Goal: Task Accomplishment & Management: Complete application form

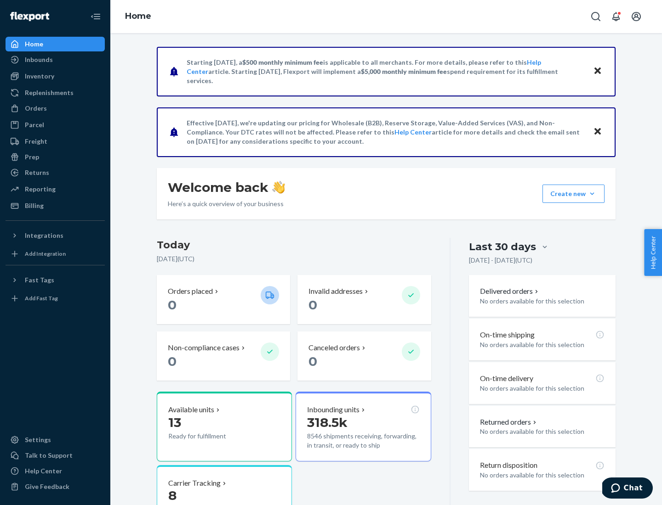
click at [592, 194] on button "Create new Create new inbound Create new order Create new product" at bounding box center [573, 194] width 62 height 18
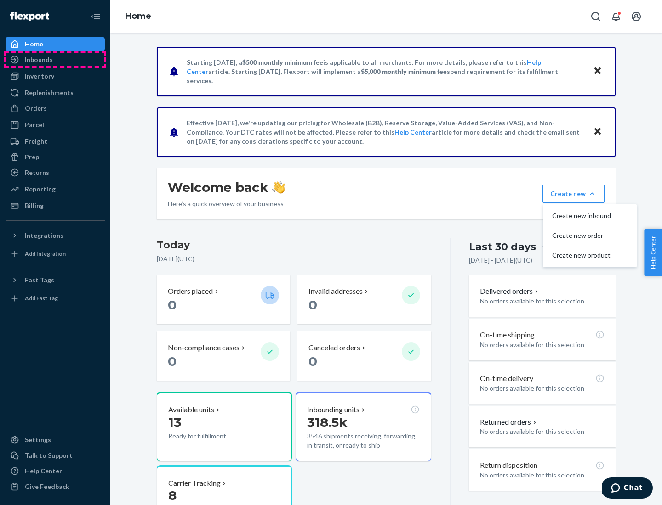
click at [55, 60] on div "Inbounds" at bounding box center [54, 59] width 97 height 13
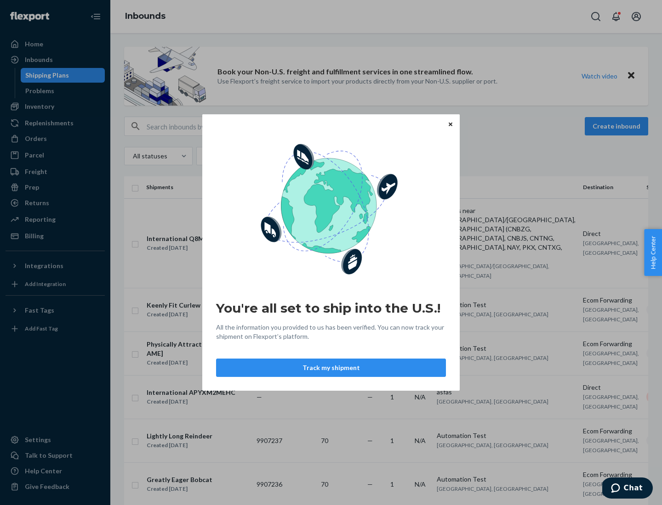
click at [450, 124] on icon "Close" at bounding box center [450, 124] width 4 height 4
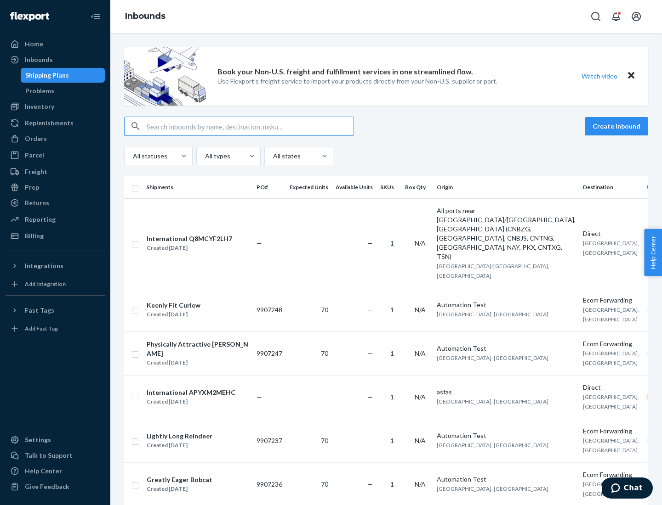
click at [617, 126] on button "Create inbound" at bounding box center [615, 126] width 63 height 18
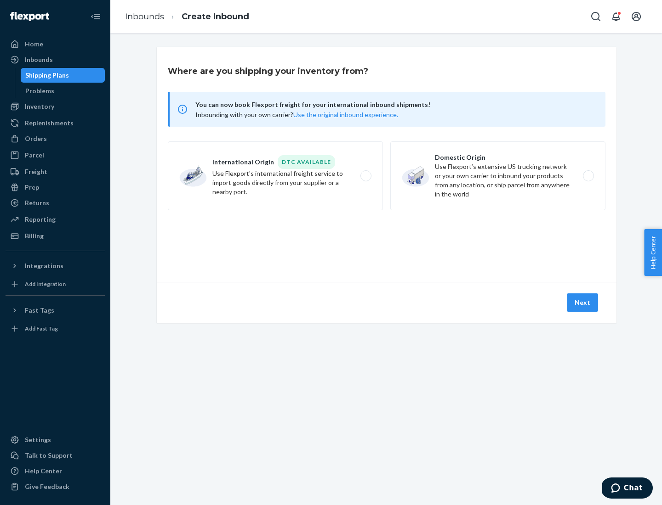
click at [498, 176] on label "Domestic Origin Use Flexport’s extensive US trucking network or your own carrie…" at bounding box center [497, 175] width 215 height 69
click at [588, 176] on input "Domestic Origin Use Flexport’s extensive US trucking network or your own carrie…" at bounding box center [591, 176] width 6 height 6
radio input "true"
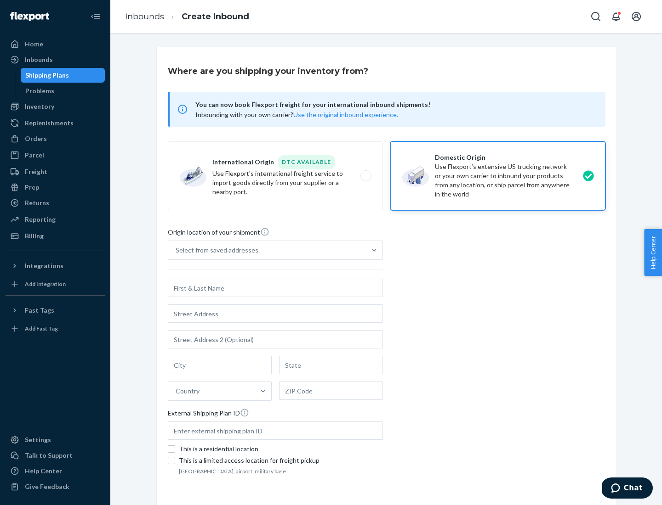
click at [267, 250] on div "Select from saved addresses" at bounding box center [267, 250] width 198 height 18
click at [176, 250] on input "Select from saved addresses" at bounding box center [175, 250] width 1 height 9
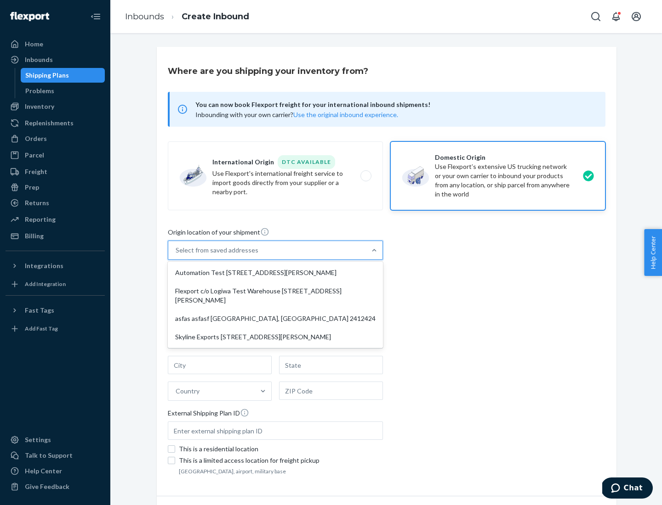
scroll to position [4, 0]
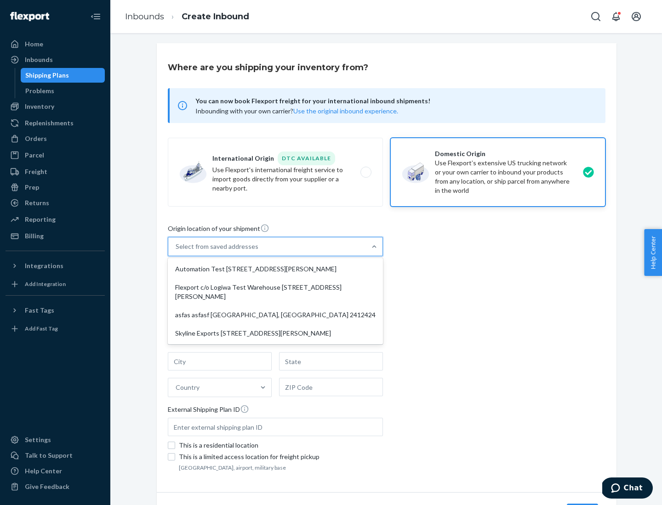
click at [275, 269] on div "Automation Test [STREET_ADDRESS][PERSON_NAME]" at bounding box center [275, 269] width 211 height 18
click at [176, 251] on input "option Automation Test [STREET_ADDRESS][PERSON_NAME] focused, 1 of 4. 4 results…" at bounding box center [175, 246] width 1 height 9
type input "Automation Test"
type input "9th Floor"
type input "[GEOGRAPHIC_DATA]"
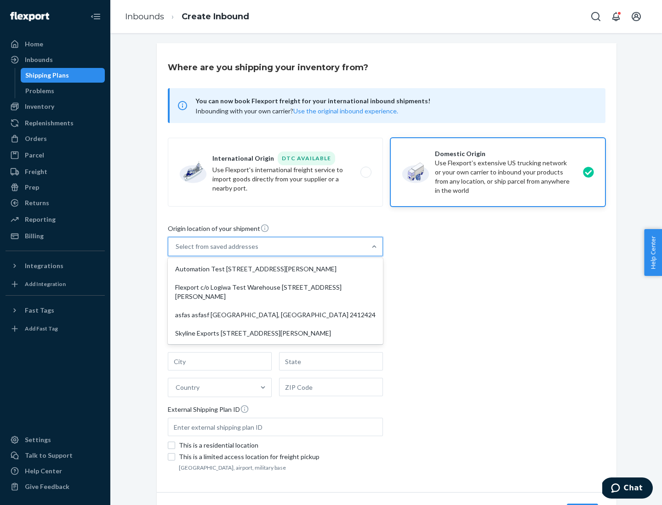
type input "CA"
type input "94104"
type input "[STREET_ADDRESS][PERSON_NAME]"
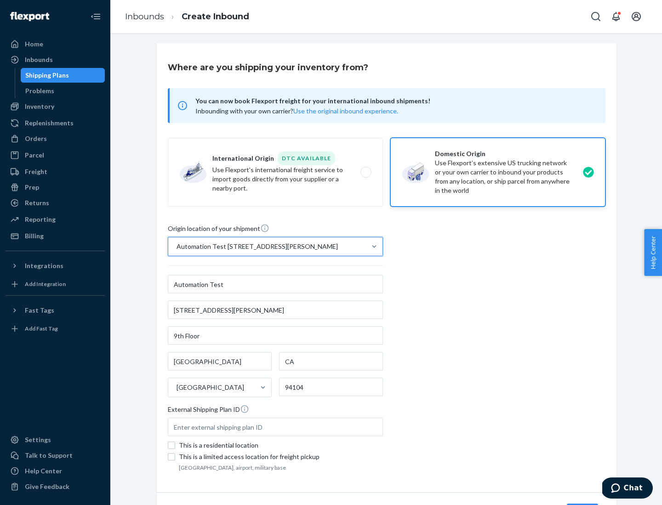
scroll to position [54, 0]
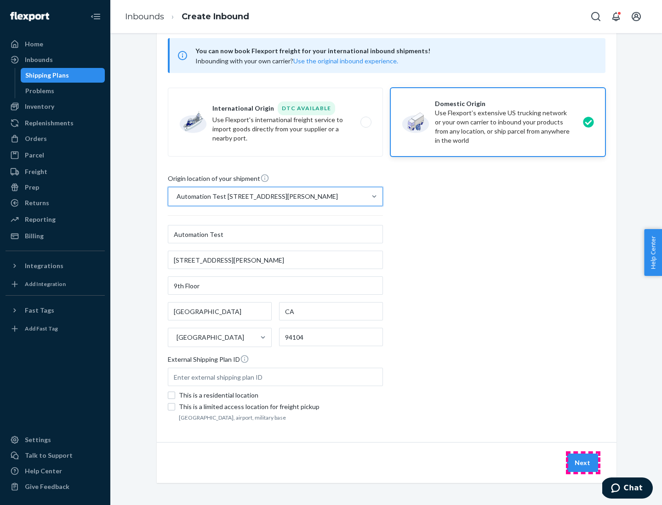
click at [582, 463] on button "Next" at bounding box center [581, 463] width 31 height 18
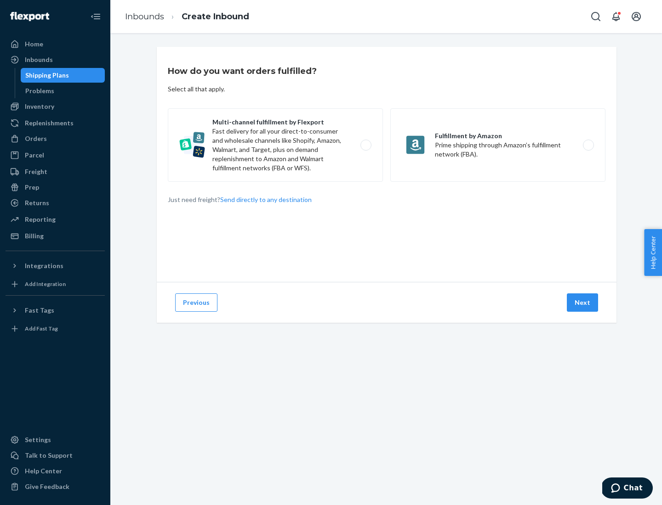
click at [275, 145] on label "Multi-channel fulfillment by Flexport Fast delivery for all your direct-to-cons…" at bounding box center [275, 145] width 215 height 74
click at [365, 145] on input "Multi-channel fulfillment by Flexport Fast delivery for all your direct-to-cons…" at bounding box center [368, 145] width 6 height 6
radio input "true"
click at [582, 303] on button "Next" at bounding box center [581, 303] width 31 height 18
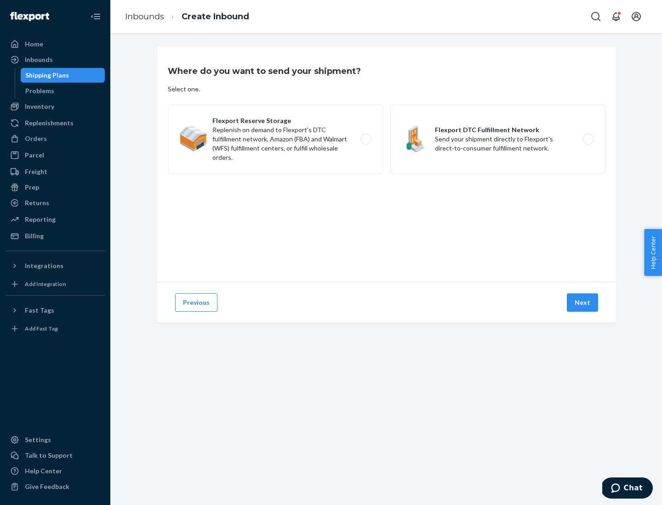
click at [275, 139] on label "Flexport Reserve Storage Replenish on demand to Flexport's DTC fulfillment netw…" at bounding box center [275, 139] width 215 height 69
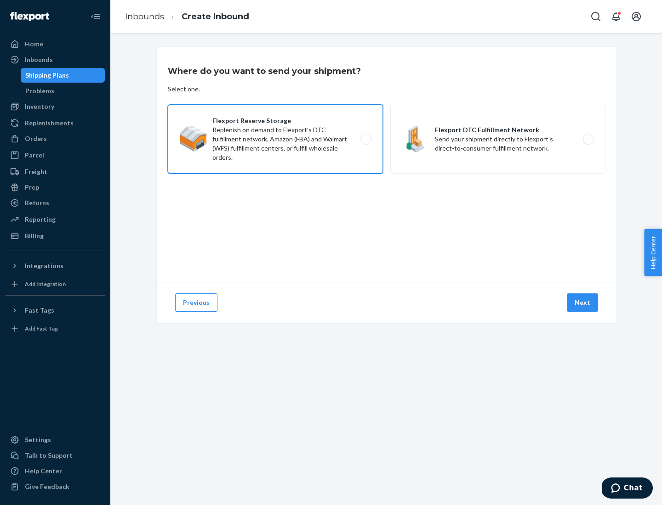
click at [365, 139] on input "Flexport Reserve Storage Replenish on demand to Flexport's DTC fulfillment netw…" at bounding box center [368, 139] width 6 height 6
radio input "true"
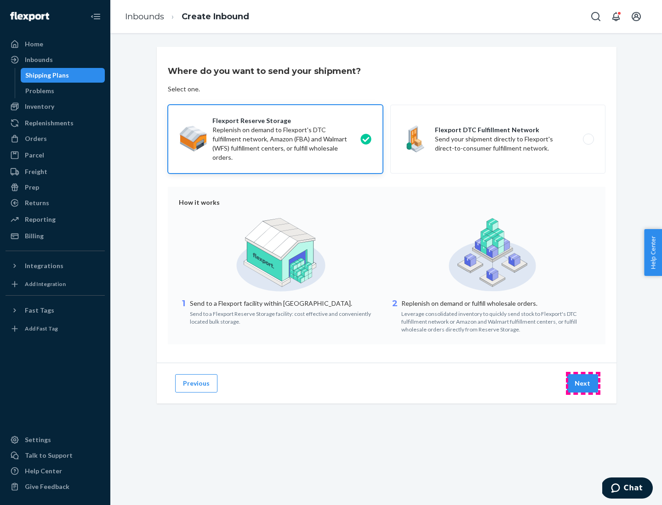
click at [582, 384] on button "Next" at bounding box center [581, 383] width 31 height 18
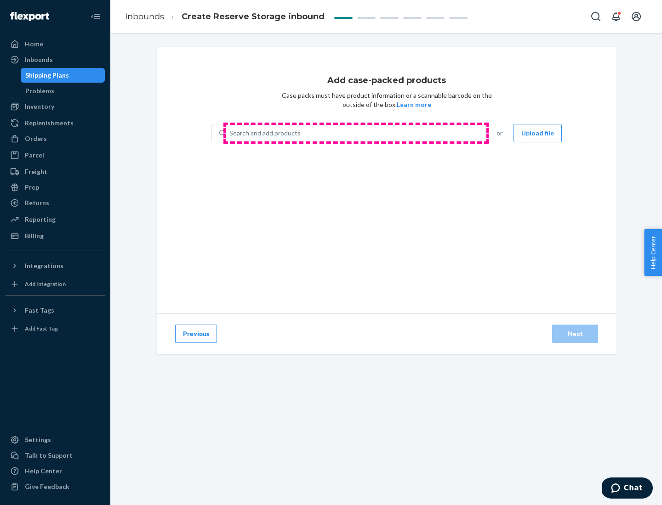
click at [356, 133] on div "Search and add products" at bounding box center [355, 133] width 259 height 17
click at [230, 133] on input "Search and add products" at bounding box center [229, 133] width 1 height 9
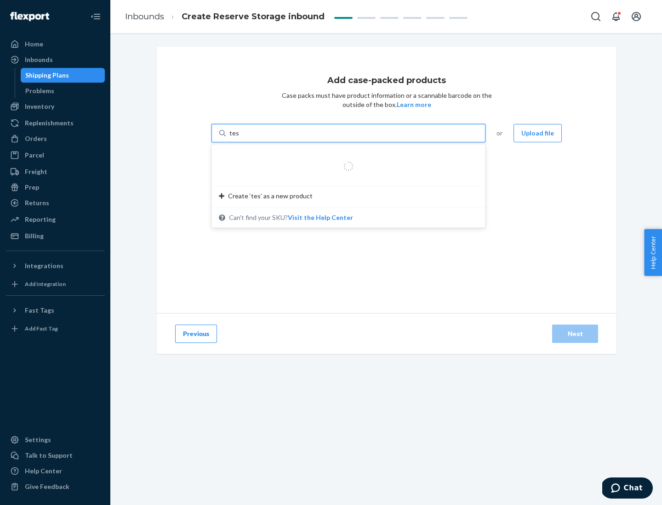
type input "test-syn"
click at [345, 155] on div "test - syn - test" at bounding box center [345, 155] width 252 height 9
click at [253, 138] on input "test-syn" at bounding box center [241, 133] width 24 height 9
type input "1"
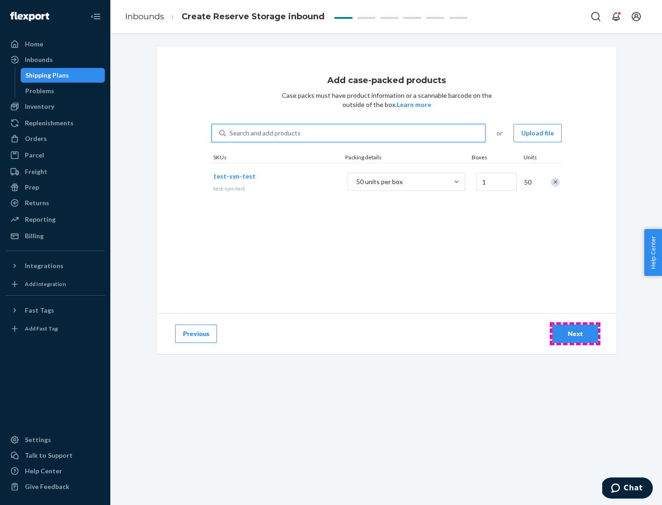
click at [575, 334] on div "Next" at bounding box center [575, 333] width 30 height 9
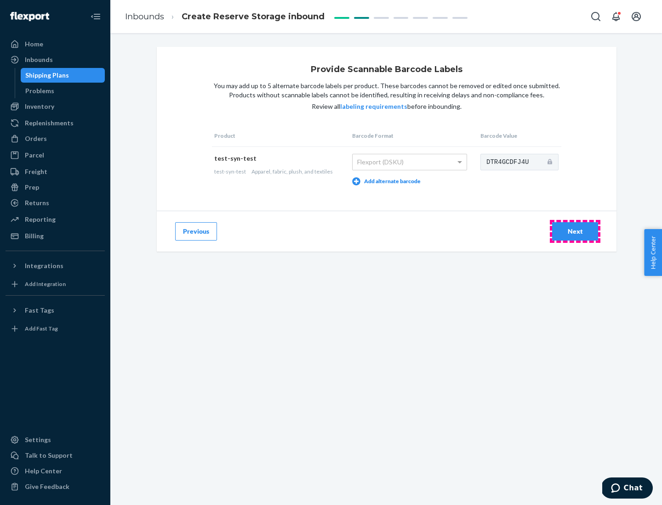
click at [575, 231] on div "Next" at bounding box center [575, 231] width 30 height 9
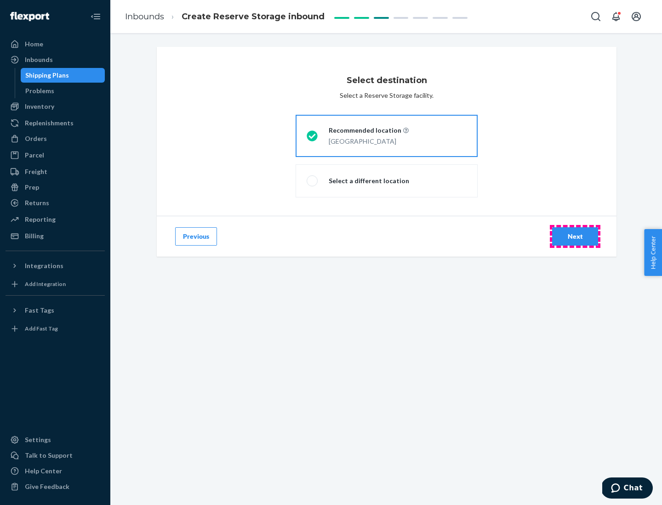
click at [575, 237] on div "Next" at bounding box center [575, 236] width 30 height 9
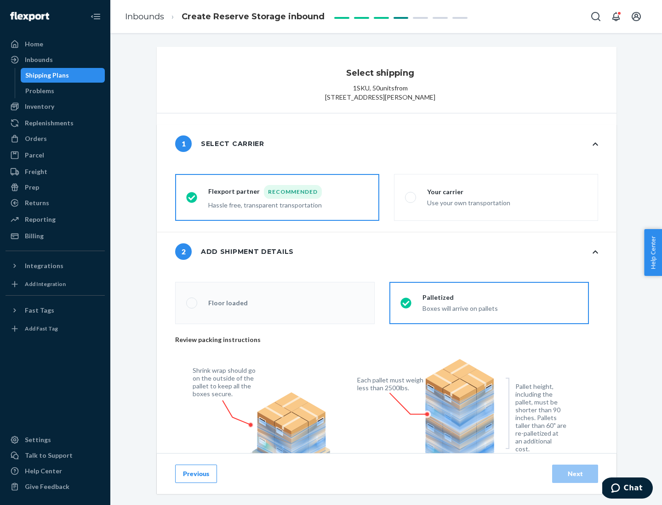
radio input "false"
type input "1"
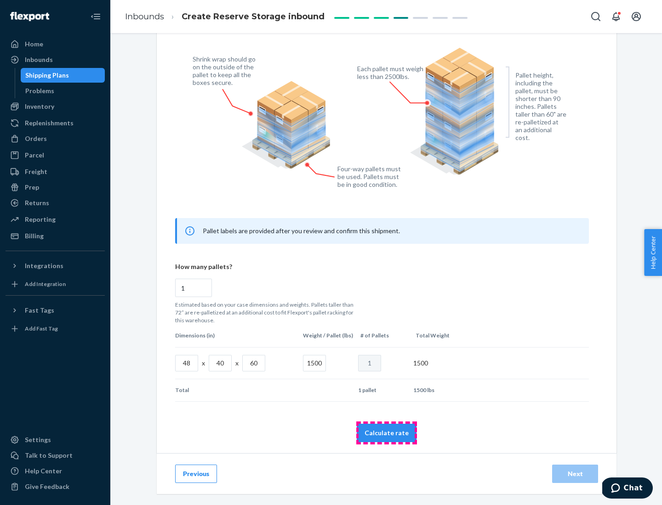
click at [386, 433] on button "Calculate rate" at bounding box center [386, 433] width 60 height 18
radio input "false"
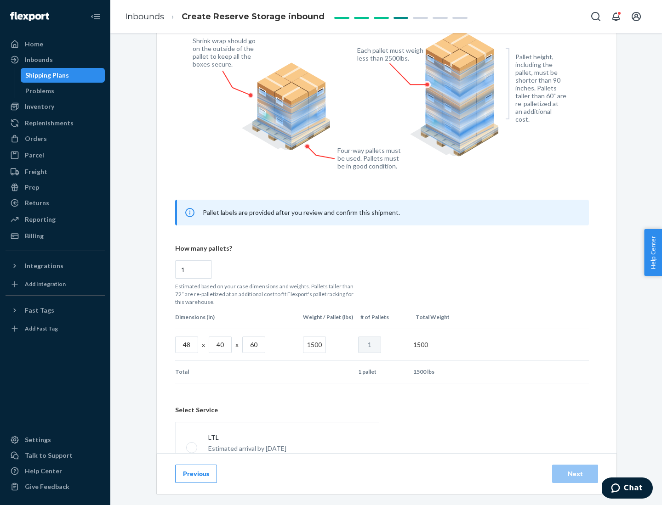
scroll to position [406, 0]
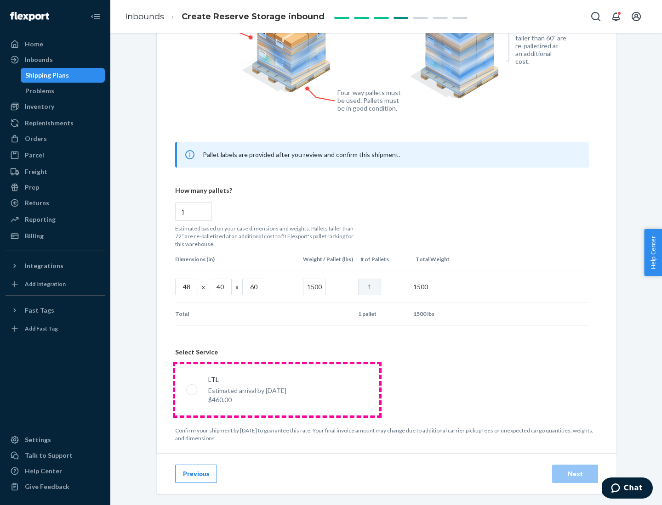
click at [277, 390] on p "Estimated arrival by [DATE]" at bounding box center [247, 390] width 78 height 9
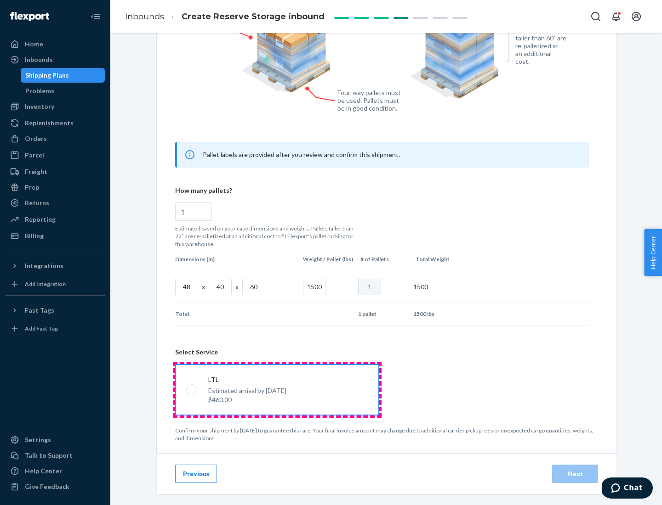
click at [192, 390] on input "LTL Estimated arrival by [DATE] $460.00" at bounding box center [189, 390] width 6 height 6
radio input "true"
radio input "false"
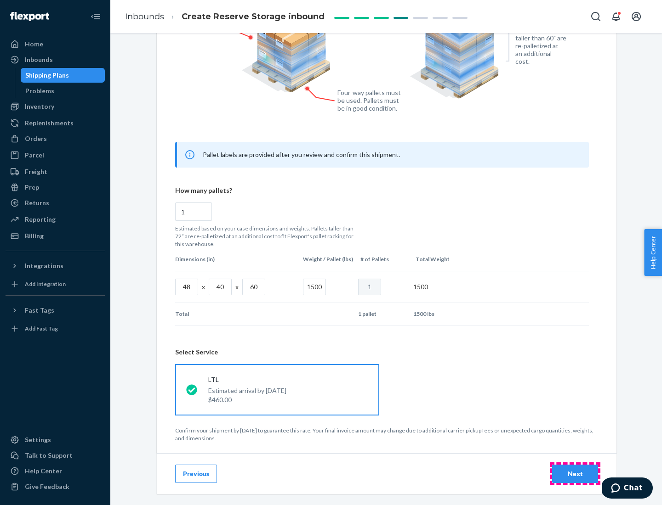
click at [575, 474] on div "Next" at bounding box center [575, 473] width 30 height 9
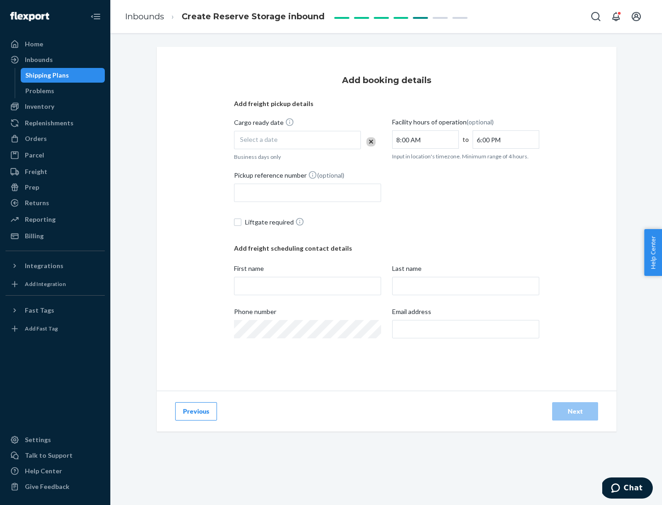
click at [297, 140] on div "Select a date" at bounding box center [297, 140] width 127 height 18
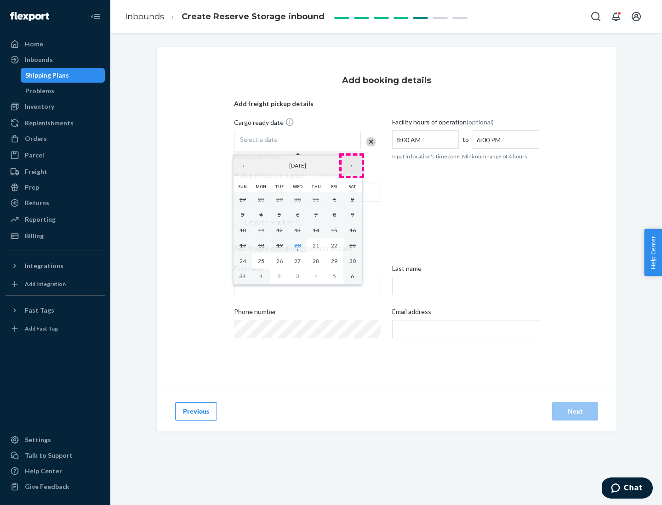
click at [351, 166] on button "›" at bounding box center [351, 166] width 20 height 20
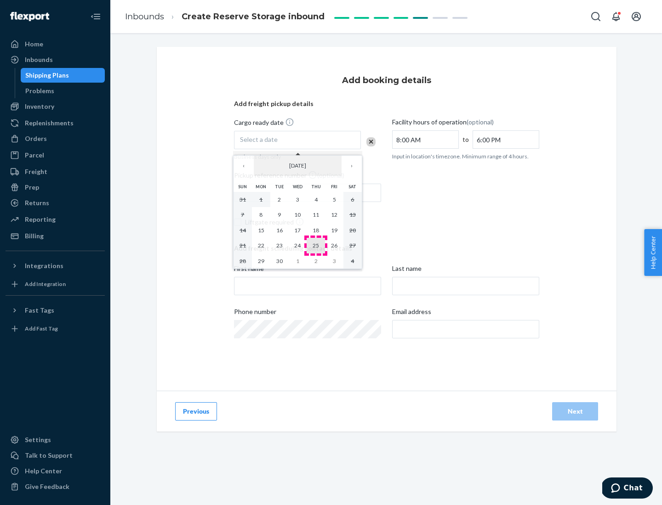
click at [316, 245] on abbr "25" at bounding box center [315, 245] width 6 height 7
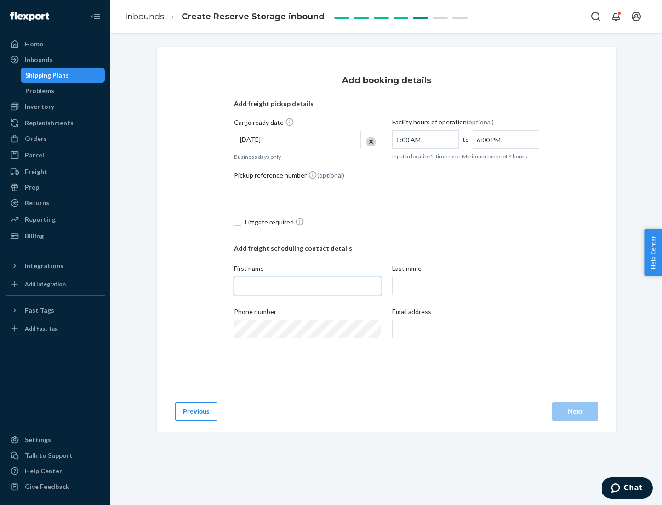
click at [307, 286] on input "First name" at bounding box center [307, 286] width 147 height 18
type input "[PERSON_NAME]"
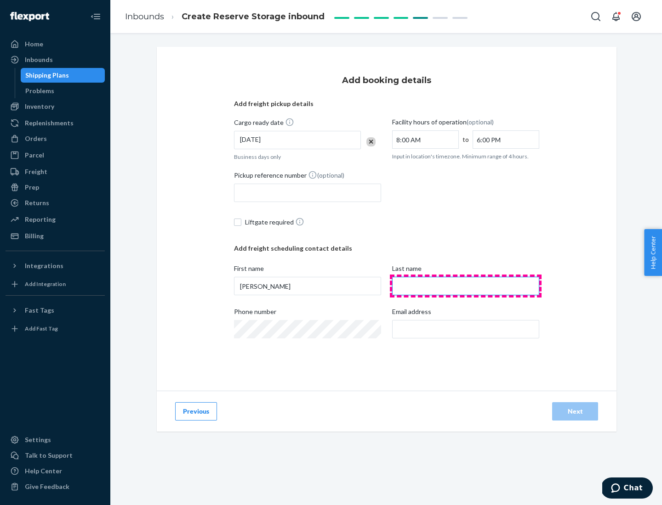
click at [465, 286] on input "Last name" at bounding box center [465, 286] width 147 height 18
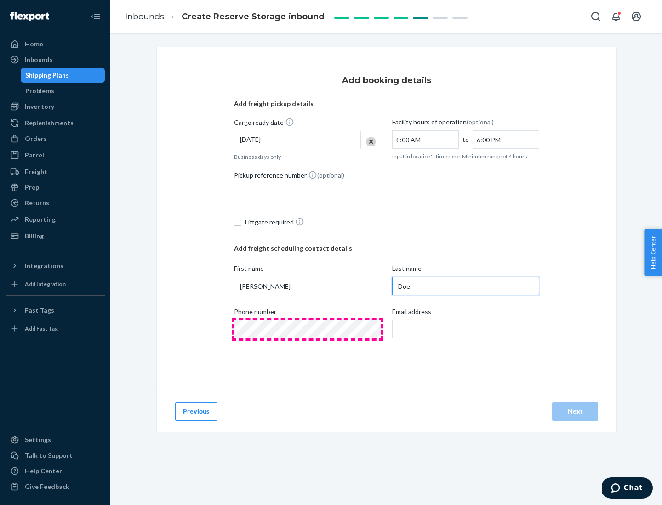
type input "Doe"
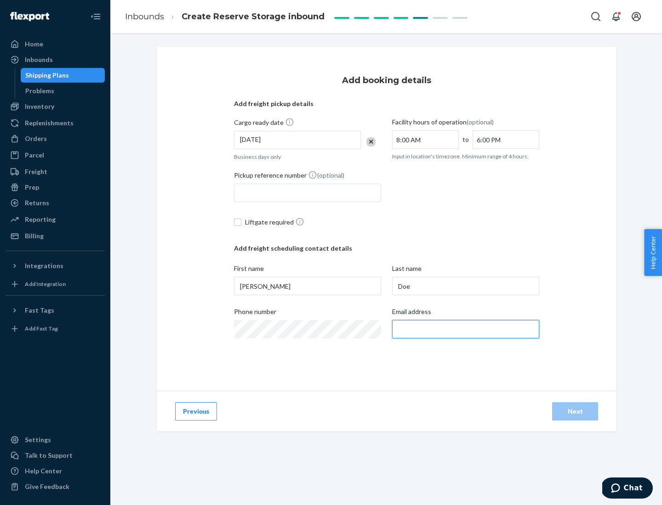
click at [465, 329] on input "Email address" at bounding box center [465, 329] width 147 height 18
type input "[EMAIL_ADDRESS][DOMAIN_NAME]"
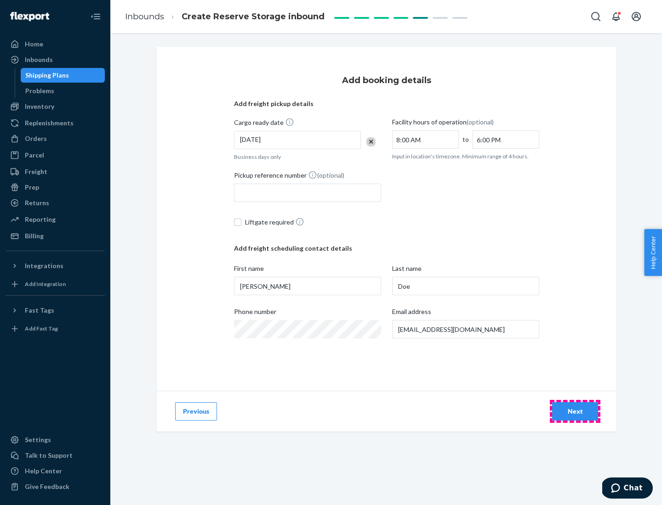
click at [575, 412] on div "Next" at bounding box center [575, 411] width 30 height 9
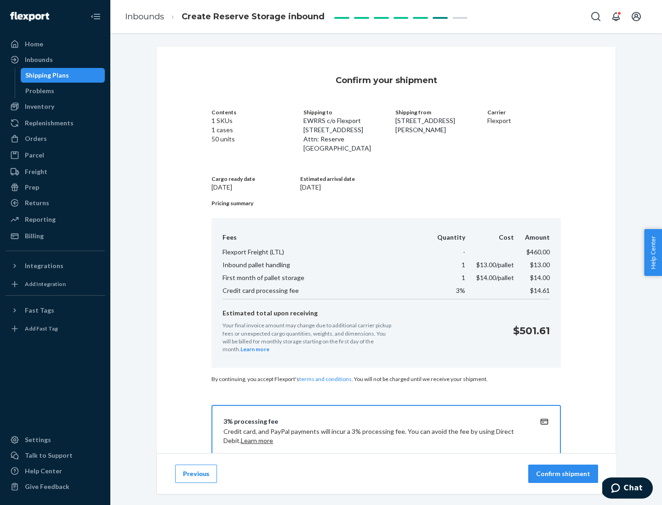
scroll to position [132, 0]
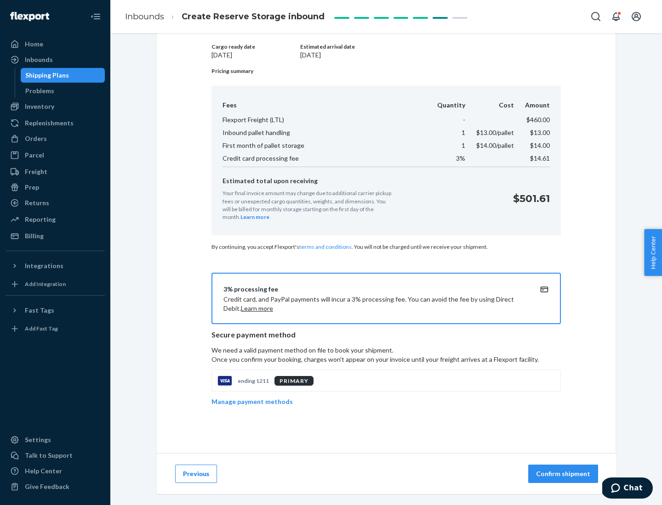
click at [564, 474] on p "Confirm shipment" at bounding box center [563, 473] width 54 height 9
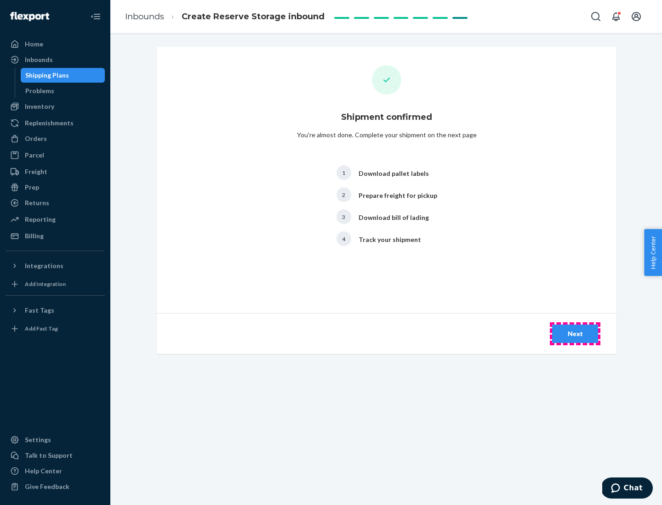
click at [575, 334] on div "Next" at bounding box center [575, 333] width 30 height 9
